Goal: Task Accomplishment & Management: Complete application form

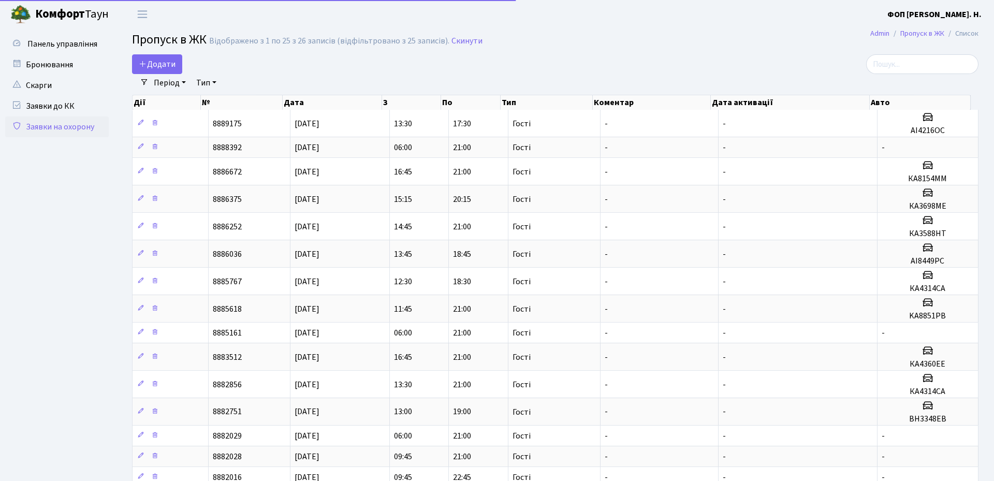
select select "25"
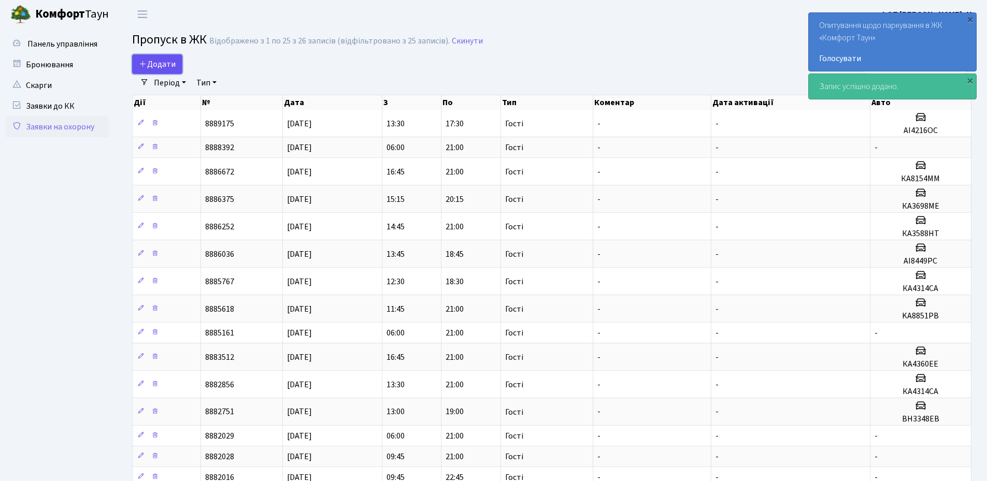
click at [157, 59] on span "Додати" at bounding box center [157, 64] width 37 height 11
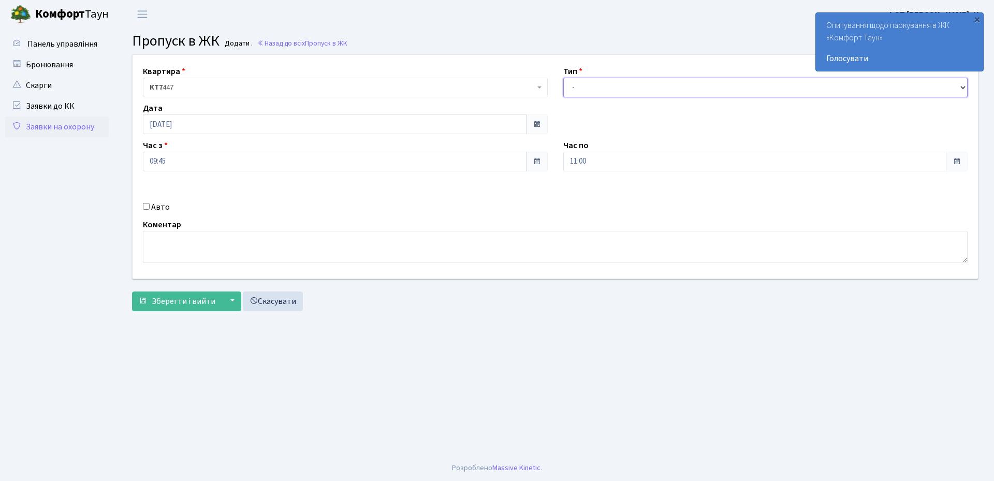
click at [631, 89] on select "- Доставка Таксі Гості Сервіс" at bounding box center [765, 88] width 405 height 20
select select "3"
click at [563, 78] on select "- Доставка Таксі Гості Сервіс" at bounding box center [765, 88] width 405 height 20
click at [227, 126] on input "[DATE]" at bounding box center [335, 124] width 384 height 20
click at [159, 222] on td "18" at bounding box center [154, 223] width 16 height 16
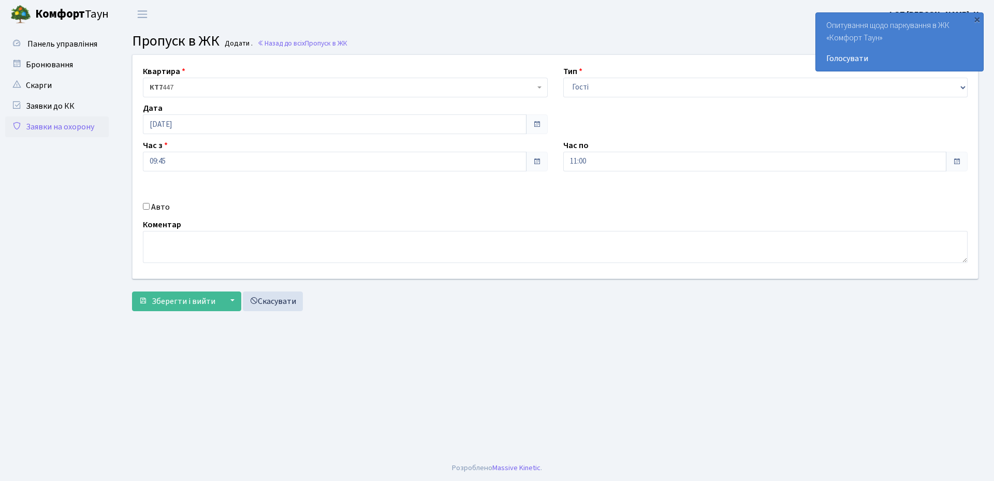
type input "[DATE]"
click at [637, 154] on input "11:00" at bounding box center [755, 162] width 384 height 20
click at [582, 197] on icon at bounding box center [592, 197] width 28 height 28
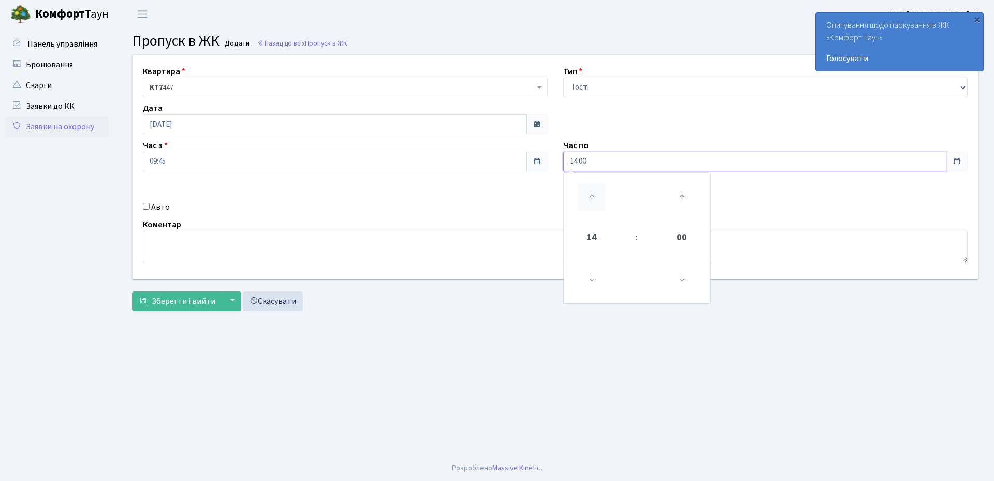
click at [582, 197] on icon at bounding box center [592, 197] width 28 height 28
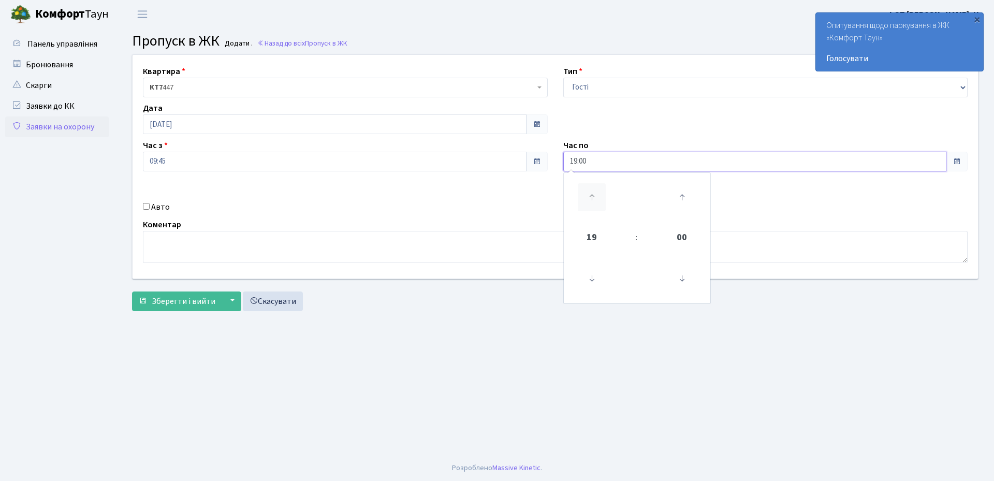
click at [582, 197] on icon at bounding box center [592, 197] width 28 height 28
type input "21:00"
click at [157, 168] on input "09:45" at bounding box center [335, 162] width 384 height 20
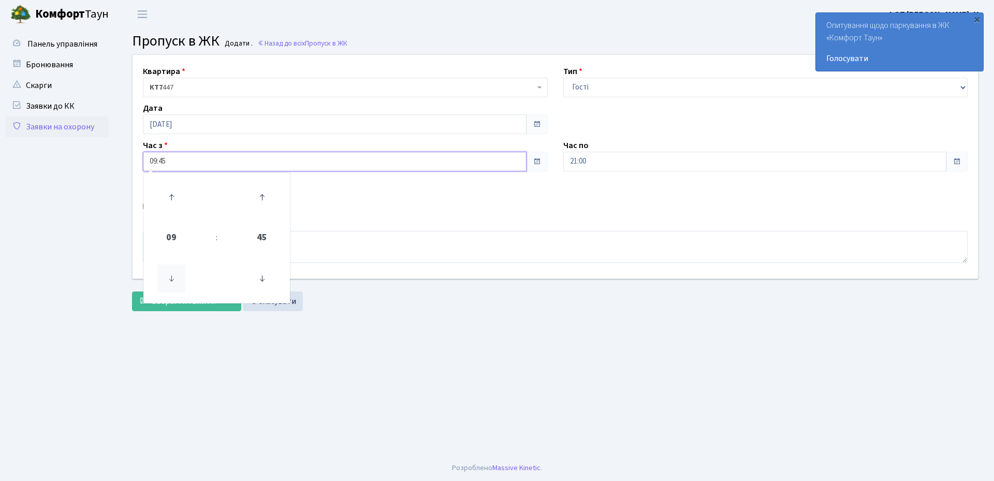
click at [171, 276] on icon at bounding box center [171, 279] width 28 height 28
click at [259, 279] on icon at bounding box center [262, 279] width 28 height 28
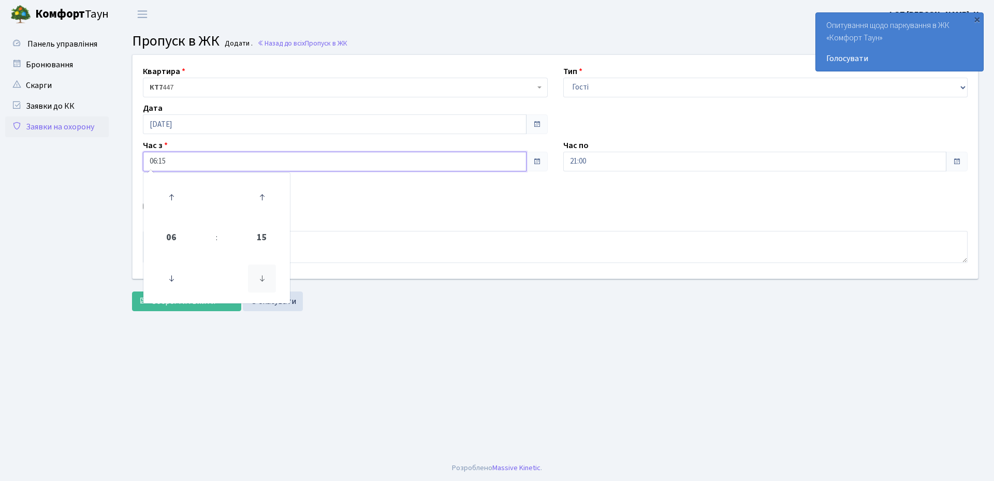
click at [259, 279] on icon at bounding box center [262, 279] width 28 height 28
type input "06:00"
click at [447, 345] on main "Admin Пропуск в ЖК Додати Пропуск в ЖК Додати . Назад до всіх Пропуск в ЖК Квар…" at bounding box center [556, 241] width 878 height 427
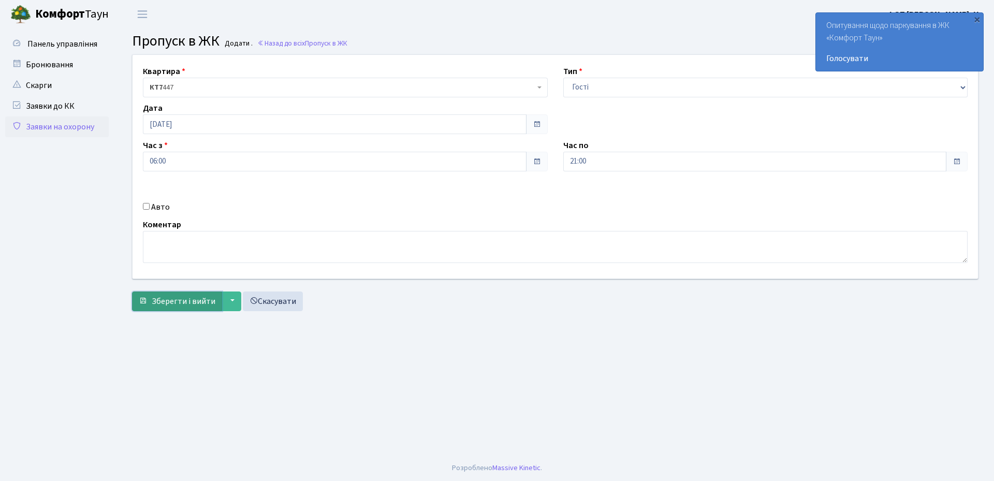
click at [161, 307] on span "Зберегти і вийти" at bounding box center [184, 301] width 64 height 11
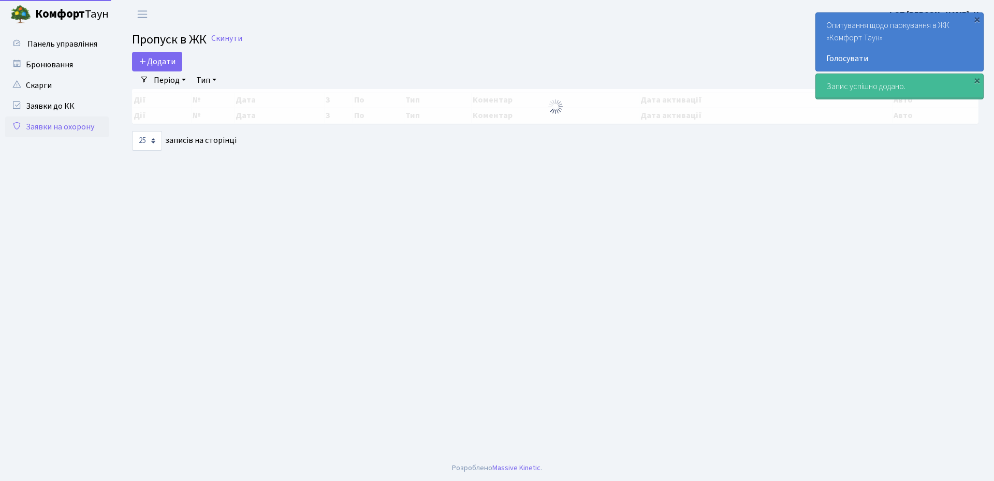
select select "25"
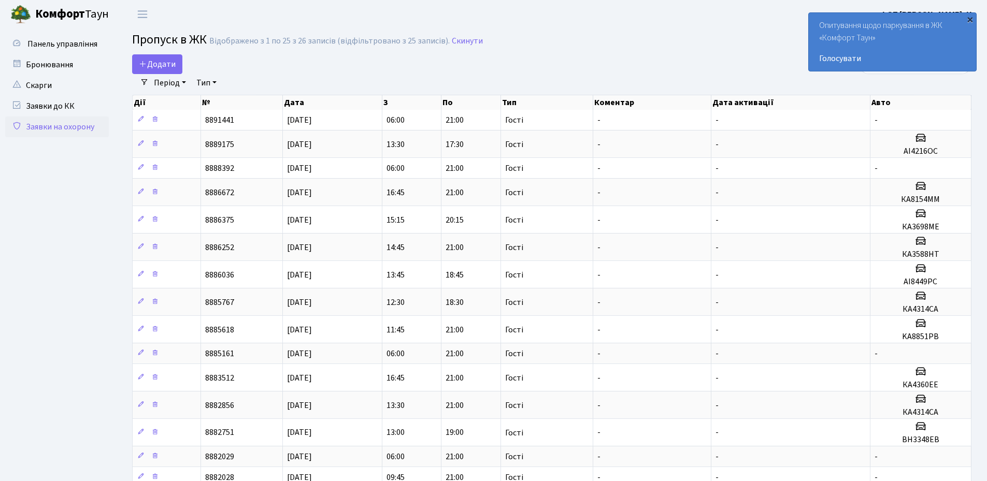
click at [968, 21] on div "×" at bounding box center [969, 19] width 10 height 10
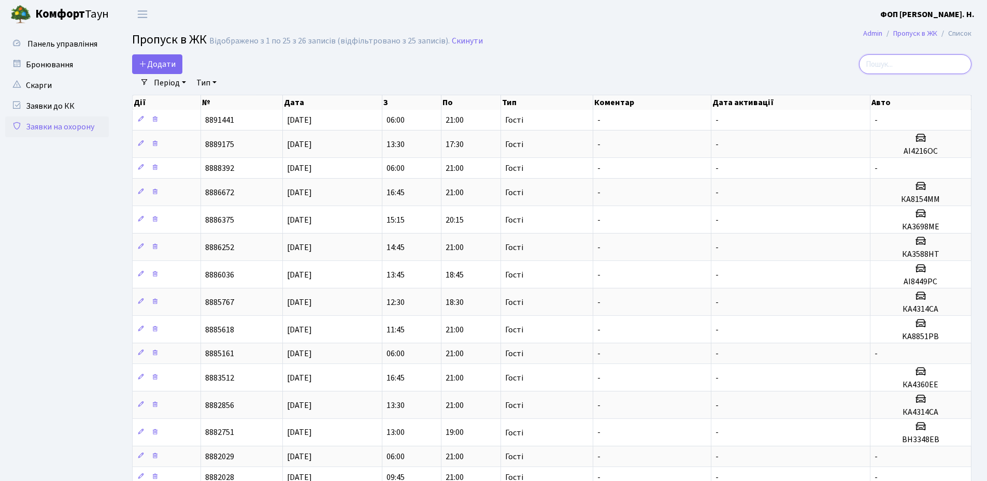
click at [928, 61] on input "search" at bounding box center [915, 64] width 112 height 20
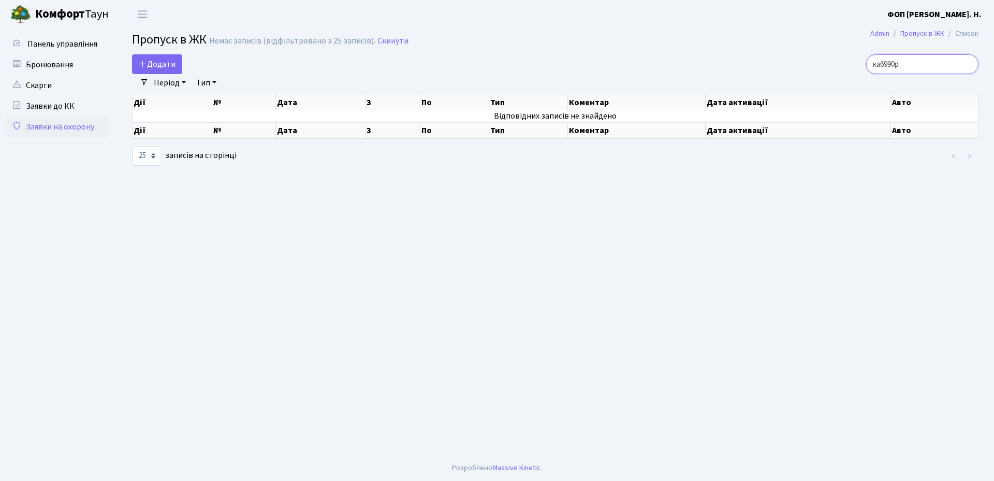
type input "ка6990рк"
drag, startPoint x: 926, startPoint y: 64, endPoint x: 882, endPoint y: 70, distance: 43.9
click at [882, 70] on input "ка6990рк" at bounding box center [922, 64] width 112 height 20
click at [970, 67] on input "ка6990рк" at bounding box center [922, 64] width 112 height 20
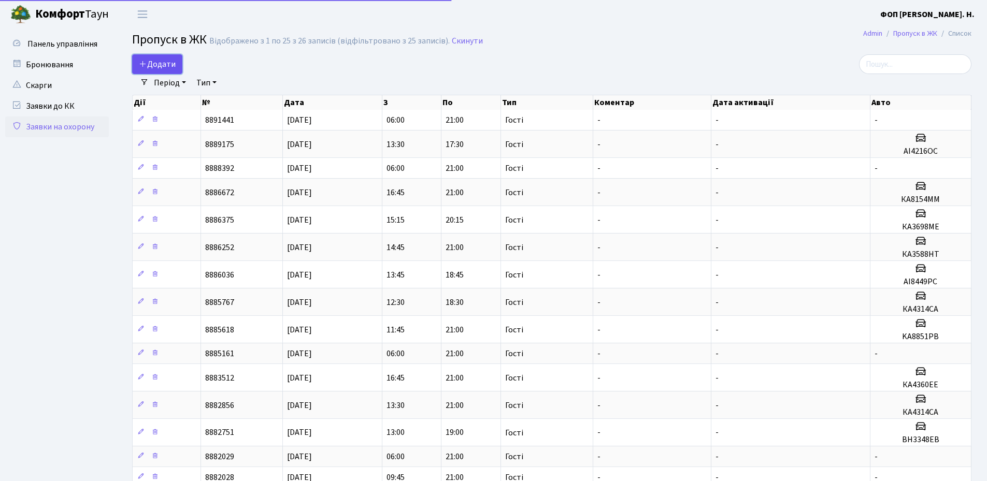
click at [180, 68] on link "Додати" at bounding box center [157, 64] width 50 height 20
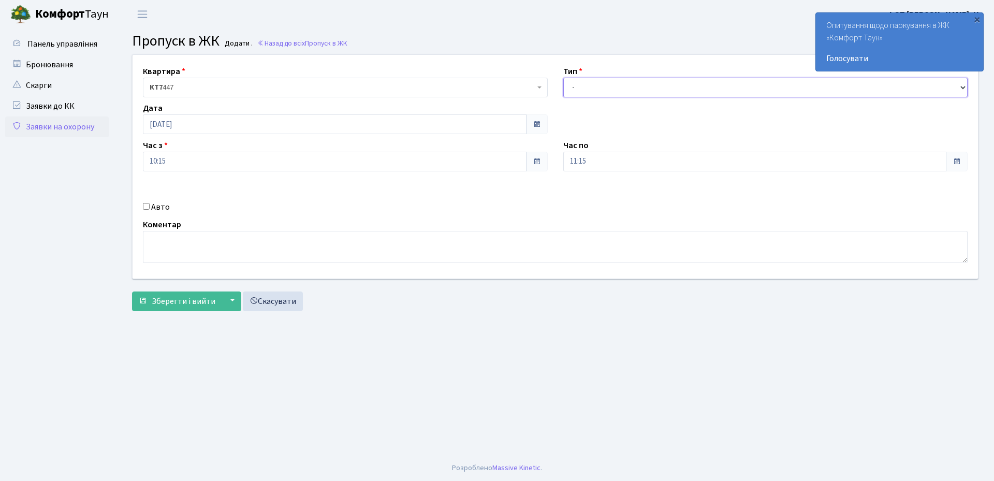
drag, startPoint x: 584, startPoint y: 90, endPoint x: 584, endPoint y: 97, distance: 7.3
click at [584, 90] on select "- Доставка Таксі Гості Сервіс" at bounding box center [765, 88] width 405 height 20
select select "3"
click at [563, 78] on select "- Доставка Таксі Гості Сервіс" at bounding box center [765, 88] width 405 height 20
click at [585, 168] on input "11:15" at bounding box center [755, 162] width 384 height 20
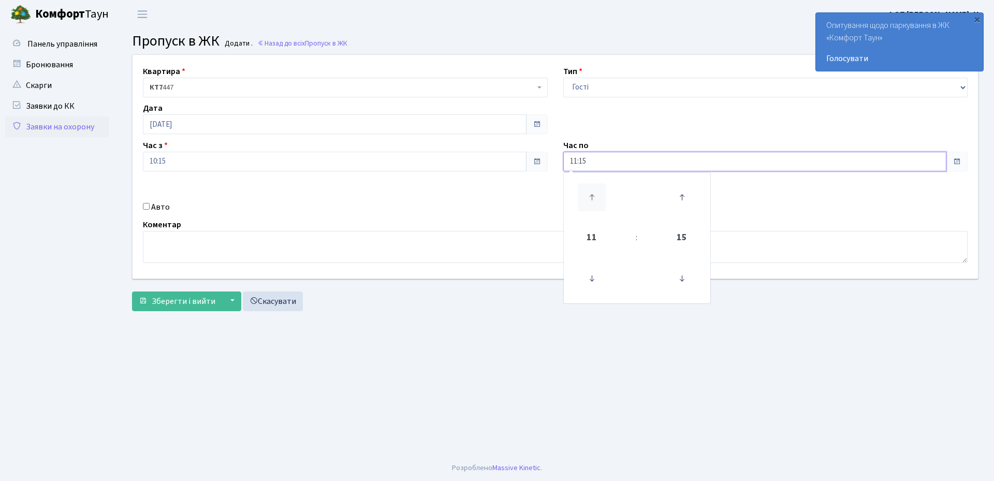
click at [592, 200] on icon at bounding box center [592, 197] width 28 height 28
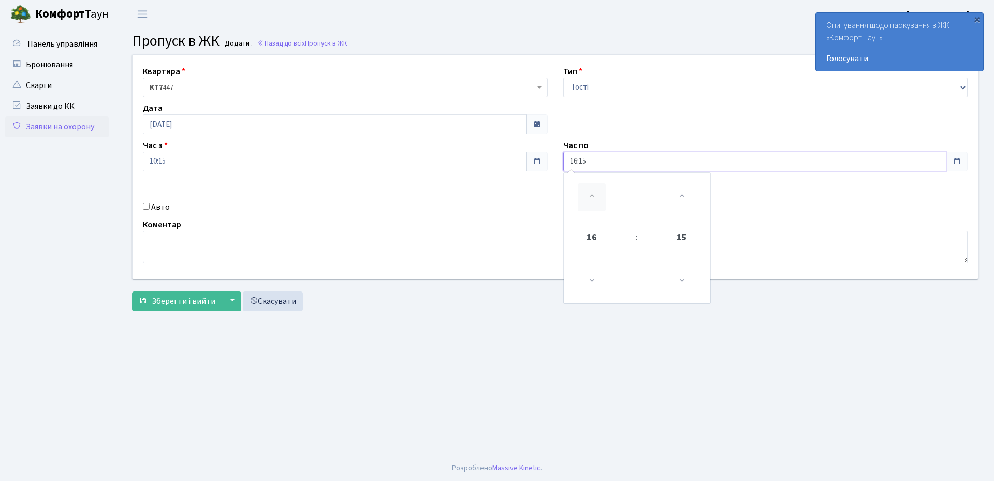
click at [592, 200] on icon at bounding box center [592, 197] width 28 height 28
click at [595, 198] on icon at bounding box center [592, 197] width 28 height 28
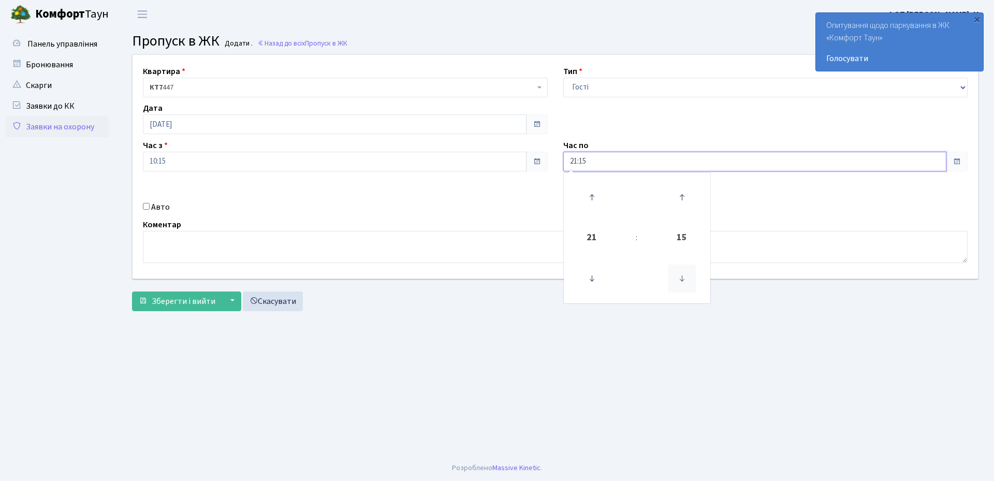
click at [683, 280] on icon at bounding box center [682, 279] width 28 height 28
type input "21:00"
drag, startPoint x: 151, startPoint y: 207, endPoint x: 181, endPoint y: 208, distance: 30.6
click at [151, 207] on div "Авто" at bounding box center [345, 207] width 421 height 12
click at [148, 208] on input "Авто" at bounding box center [146, 206] width 7 height 7
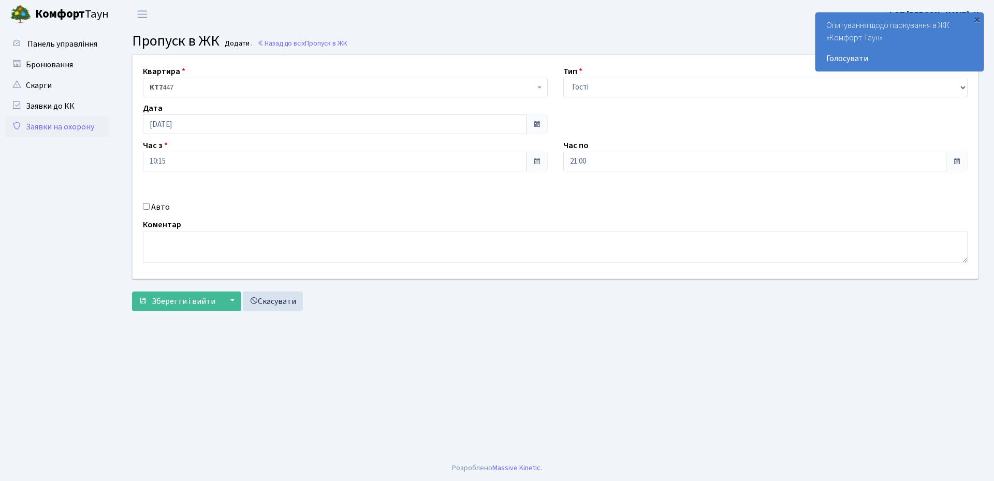
checkbox input "true"
paste input "ка6990рк"
type input "ка6990рк"
click at [183, 302] on span "Зберегти і вийти" at bounding box center [184, 301] width 64 height 11
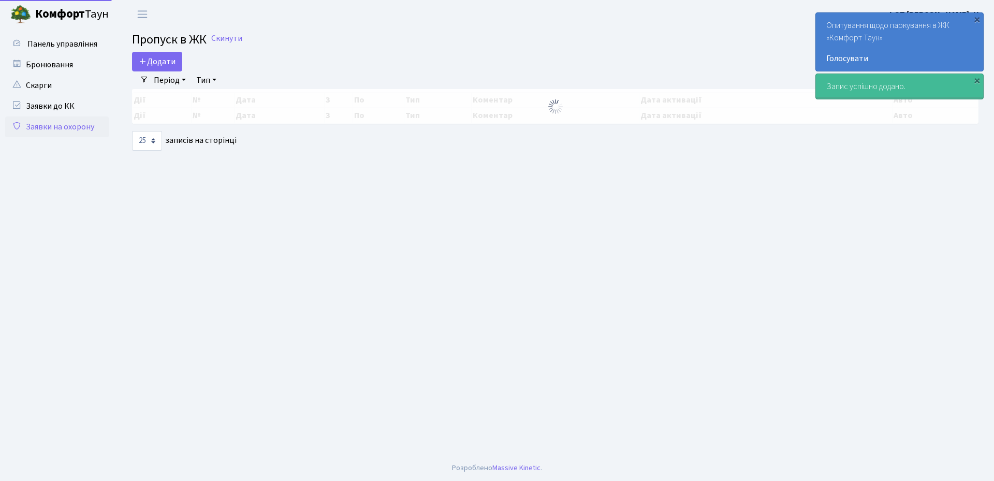
select select "25"
